Goal: Information Seeking & Learning: Learn about a topic

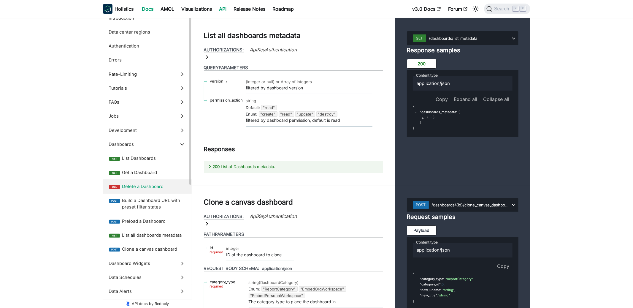
click at [147, 7] on link "Docs" at bounding box center [148, 9] width 19 height 10
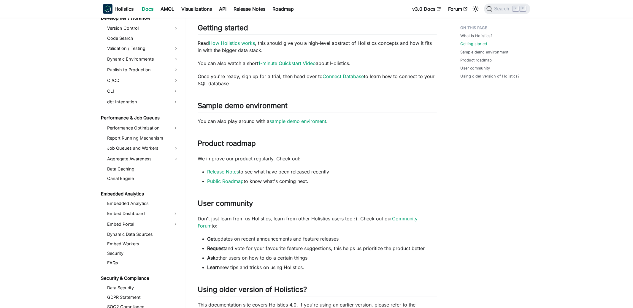
scroll to position [533, 0]
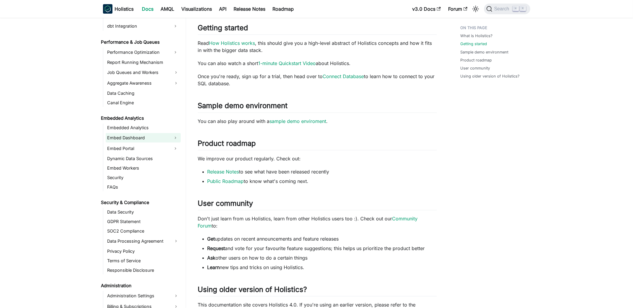
click at [141, 134] on link "Embed Dashboard" at bounding box center [138, 138] width 64 height 10
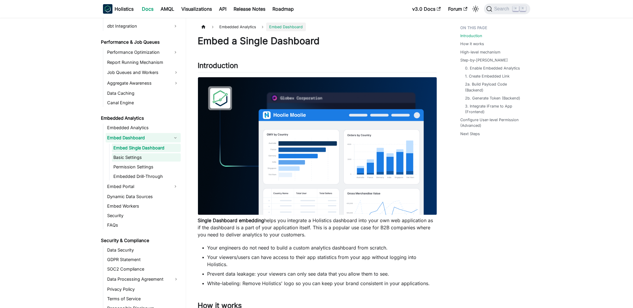
click at [136, 157] on link "Basic Settings" at bounding box center [146, 157] width 69 height 8
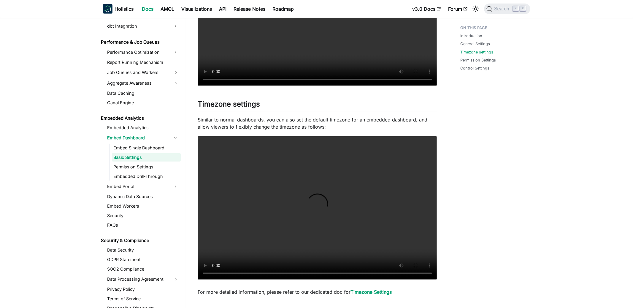
scroll to position [248, 0]
click at [132, 195] on link "Dynamic Data Sources" at bounding box center [143, 196] width 75 height 8
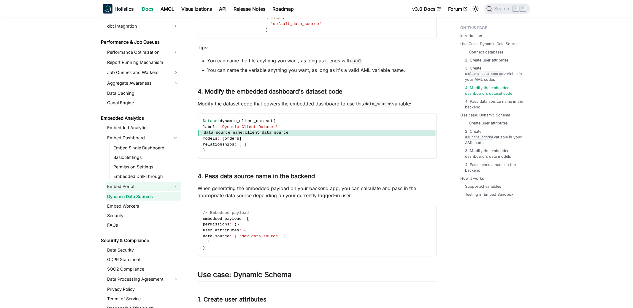
scroll to position [532, 0]
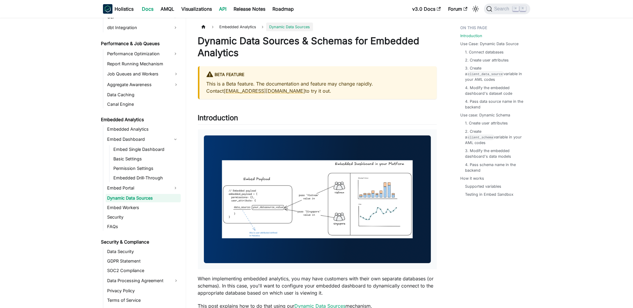
click at [224, 9] on link "API" at bounding box center [223, 9] width 15 height 10
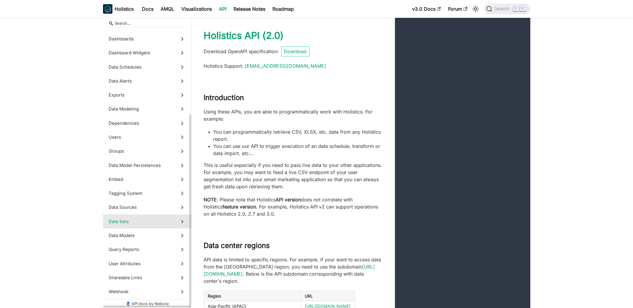
scroll to position [122, 0]
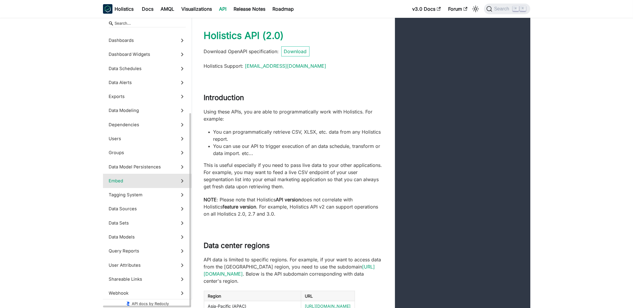
click at [141, 186] on label "Embed" at bounding box center [147, 181] width 89 height 14
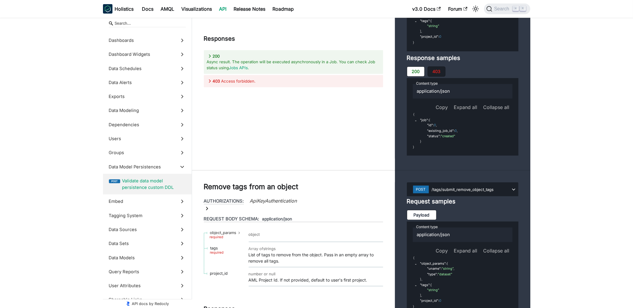
scroll to position [21211, 0]
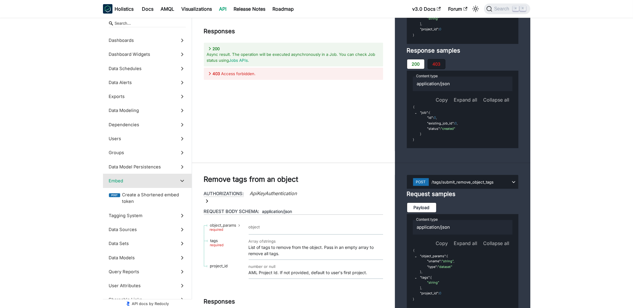
click at [161, 23] on input "Search" at bounding box center [147, 23] width 77 height 8
type input "embed"
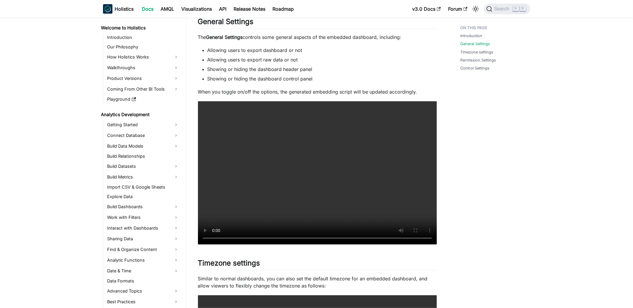
scroll to position [554, 0]
